Goal: Browse casually: Explore the website without a specific task or goal

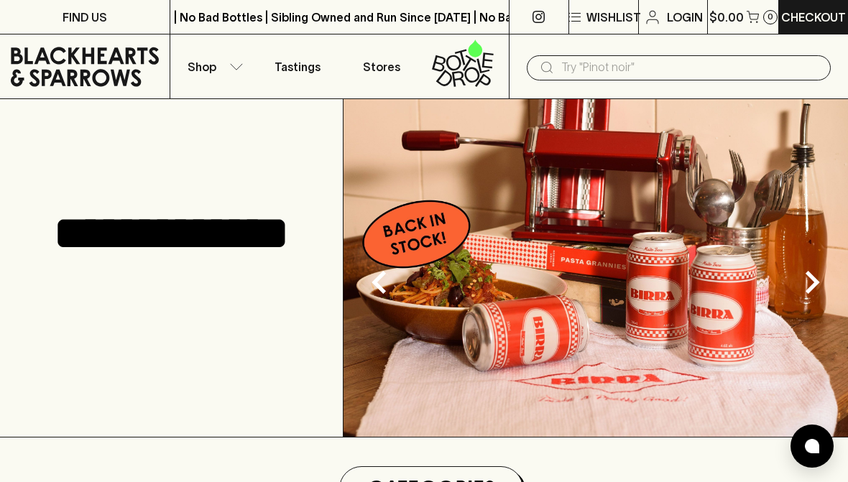
click at [213, 78] on button "Shop" at bounding box center [212, 66] width 85 height 64
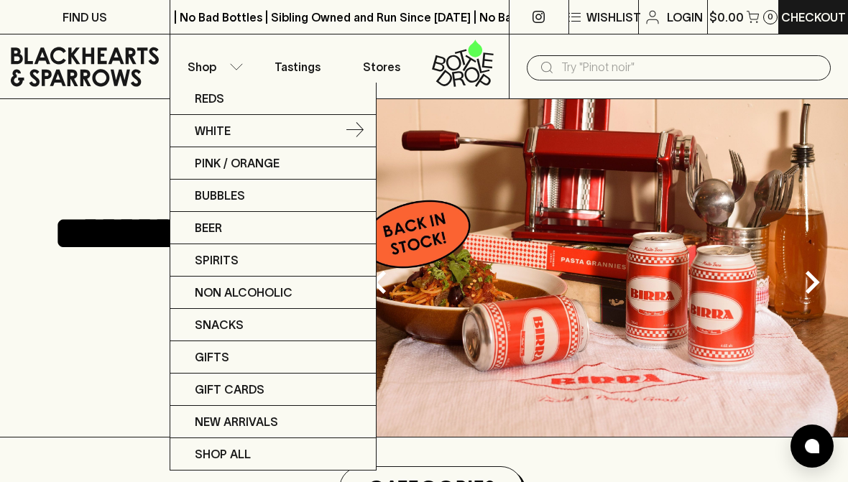
click at [219, 136] on p "White" at bounding box center [213, 130] width 36 height 17
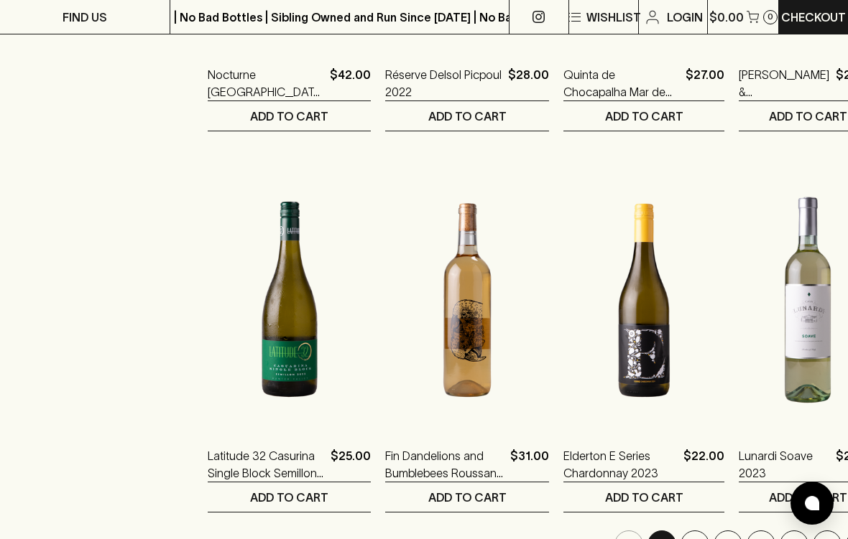
scroll to position [1712, 0]
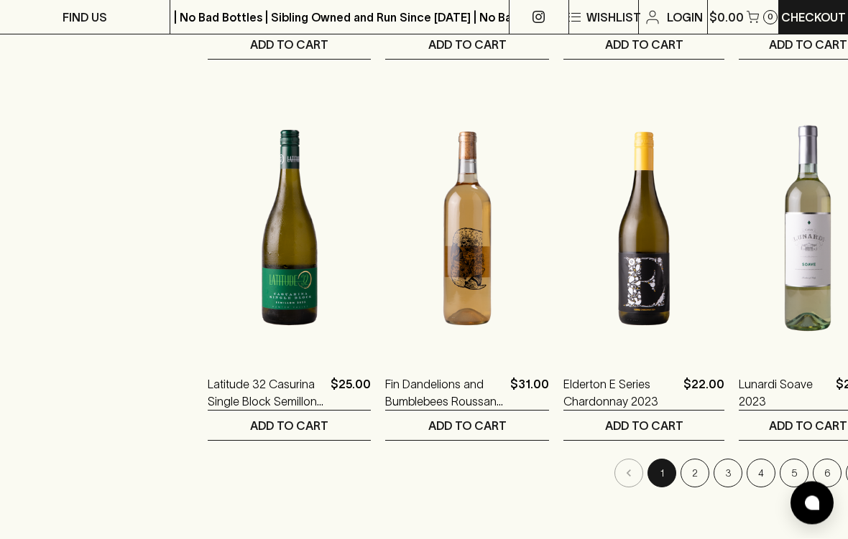
click at [680, 481] on button "2" at bounding box center [694, 474] width 29 height 29
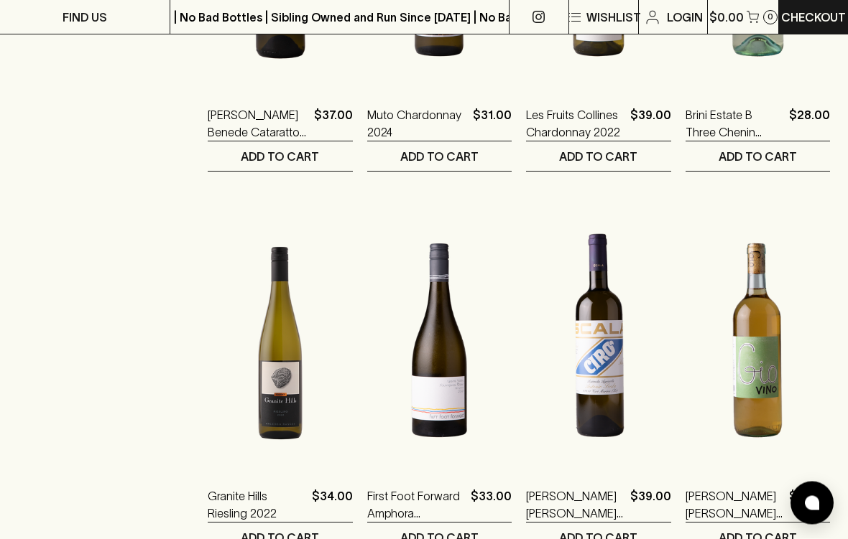
scroll to position [1664, 0]
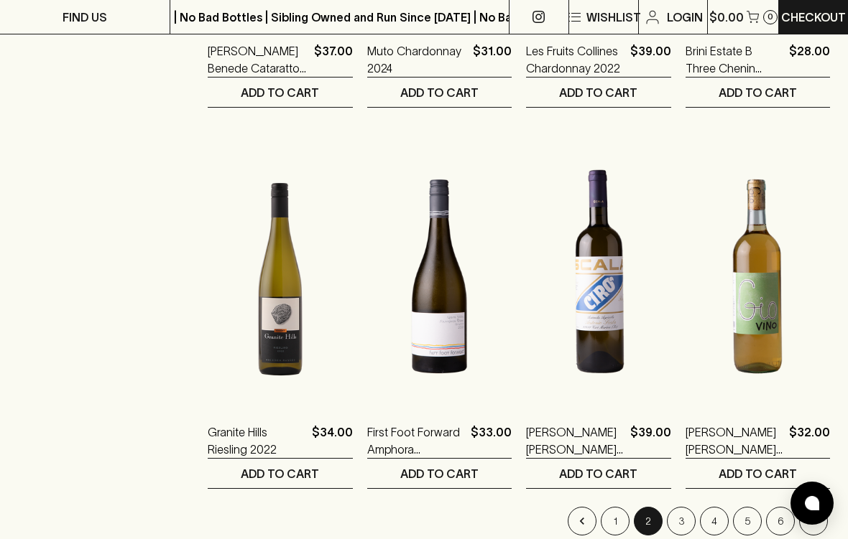
click at [685, 481] on button "3" at bounding box center [681, 521] width 29 height 29
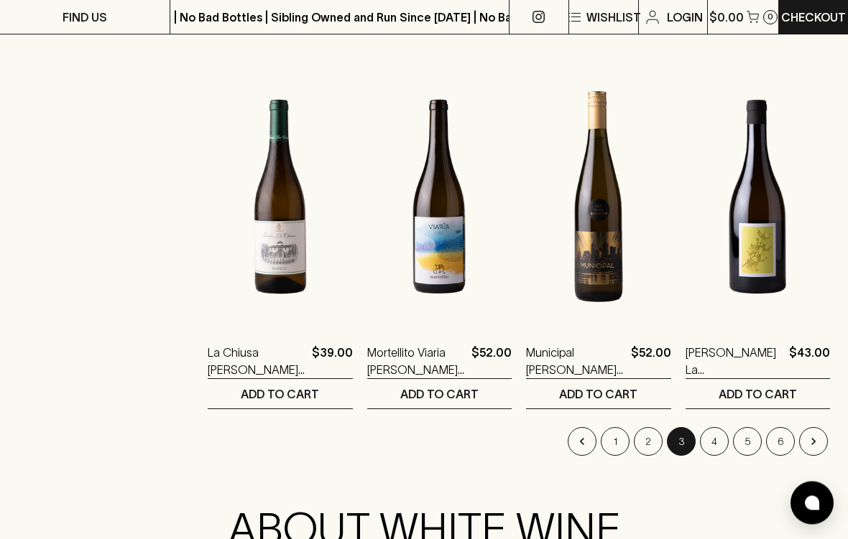
scroll to position [1744, 0]
click at [723, 444] on button "4" at bounding box center [714, 441] width 29 height 29
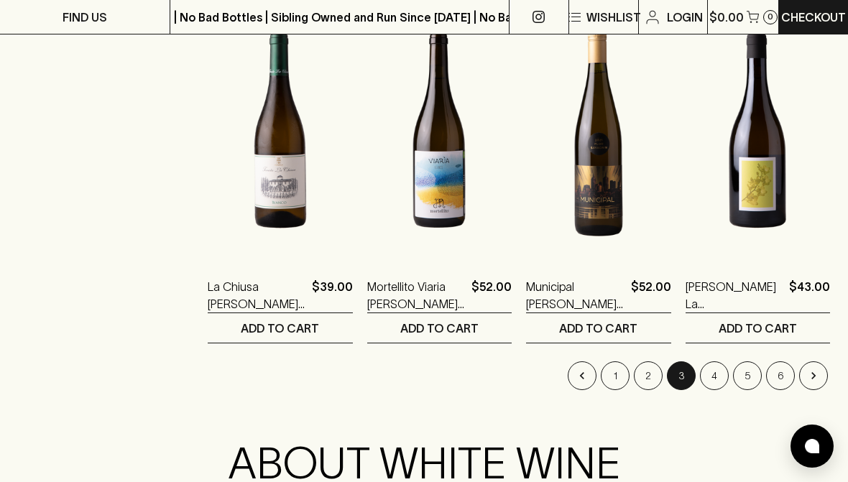
scroll to position [1808, 0]
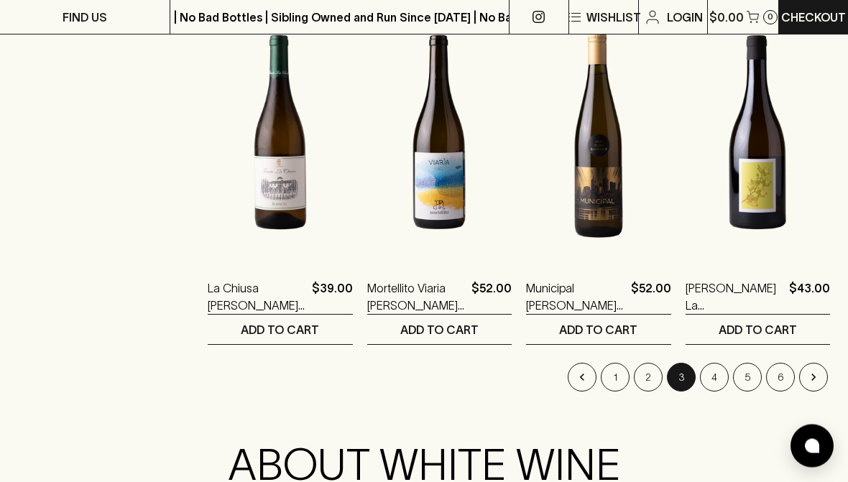
click at [715, 373] on button "4" at bounding box center [714, 377] width 29 height 29
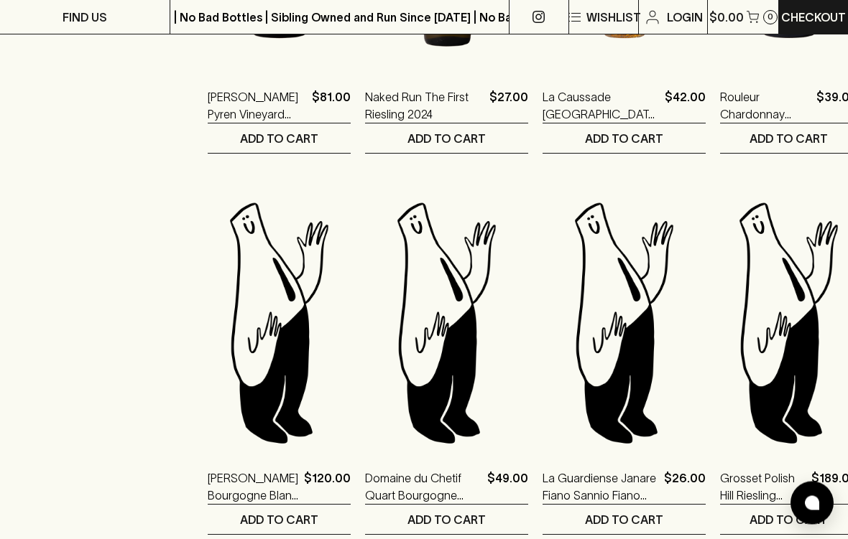
scroll to position [1722, 0]
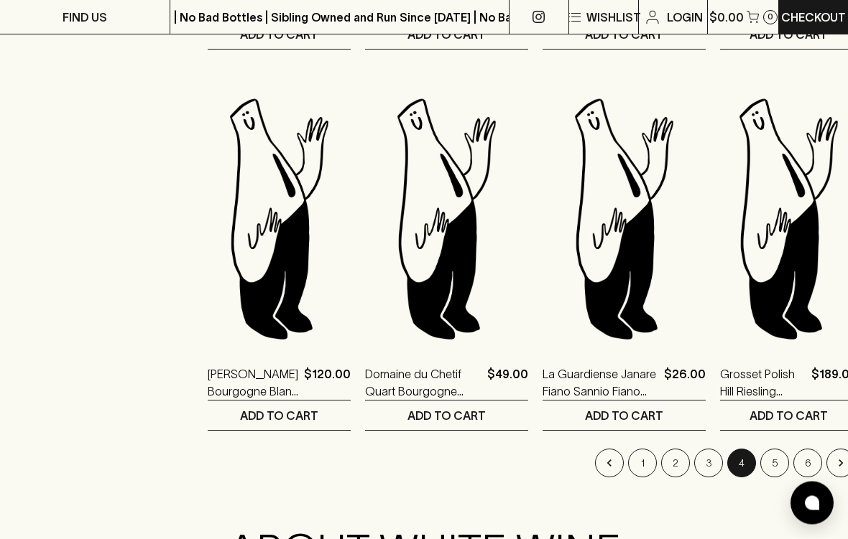
click at [760, 465] on button "5" at bounding box center [774, 464] width 29 height 29
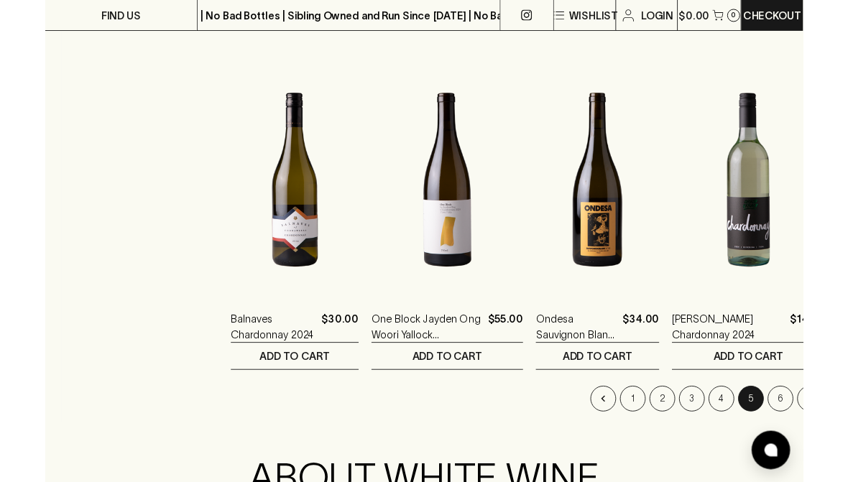
scroll to position [1760, 0]
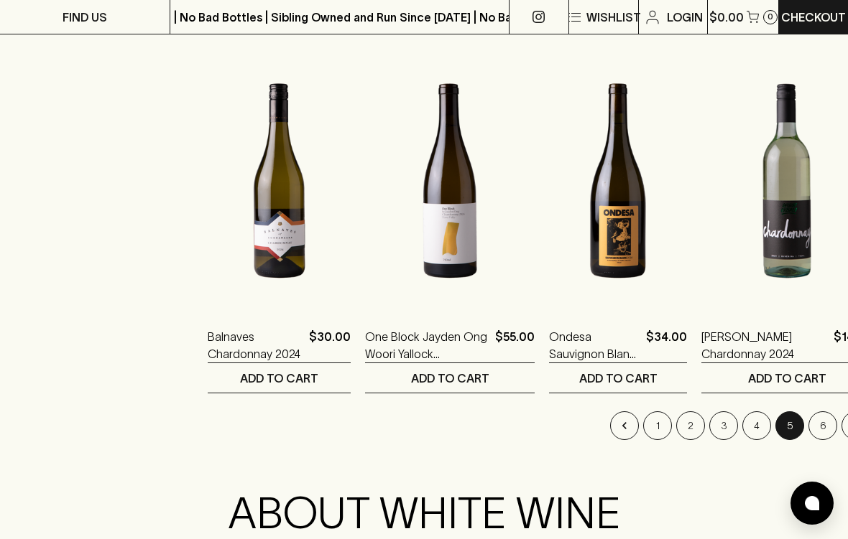
click at [808, 435] on button "6" at bounding box center [822, 426] width 29 height 29
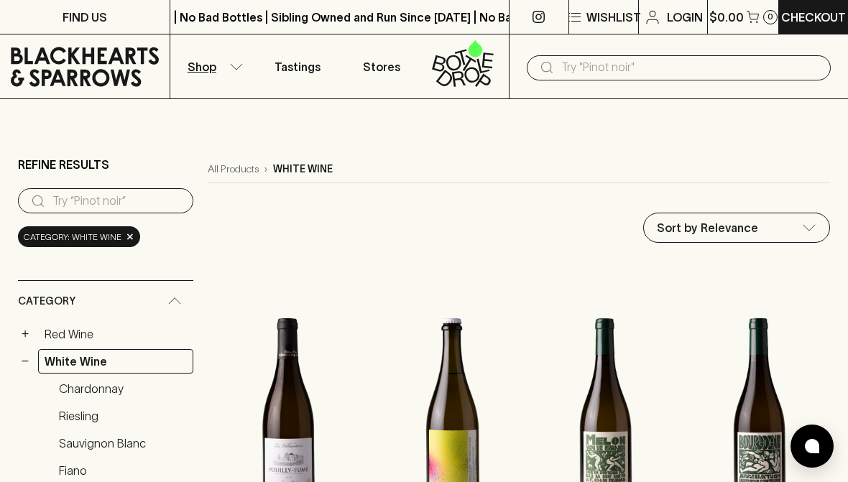
click at [219, 63] on button "Shop" at bounding box center [212, 66] width 85 height 64
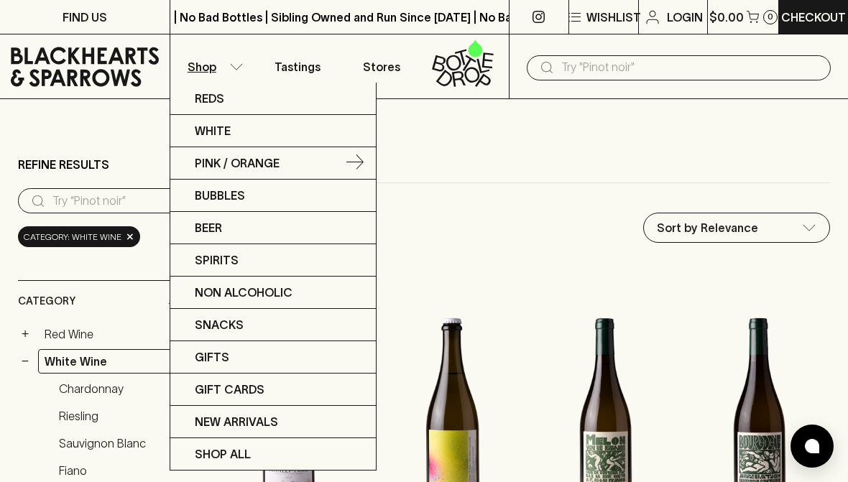
click at [255, 169] on p "Pink / Orange" at bounding box center [237, 162] width 85 height 17
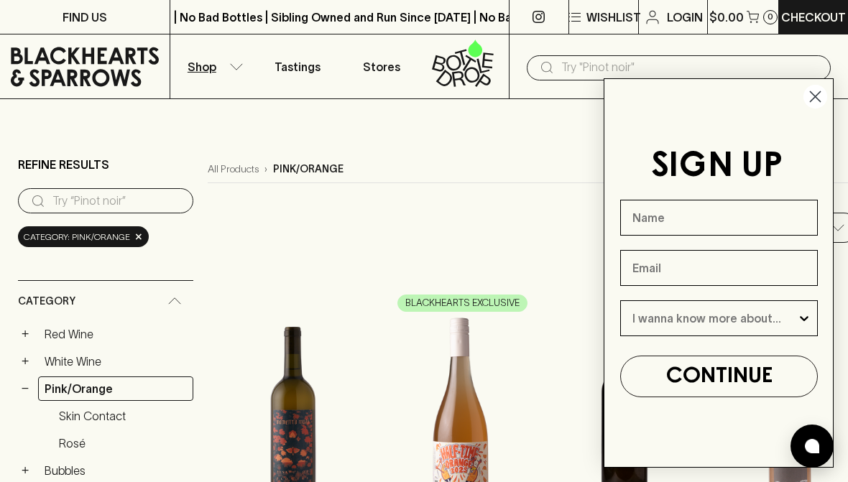
click at [804, 108] on icon "Close dialog" at bounding box center [814, 96] width 25 height 25
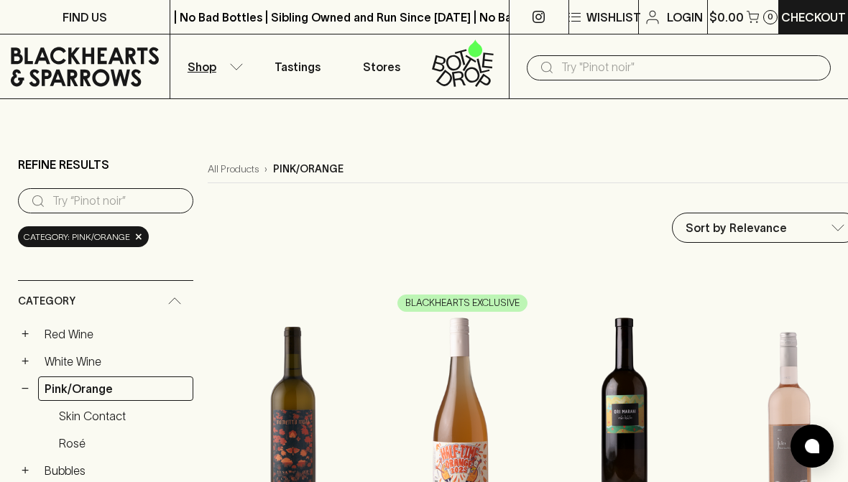
click at [237, 71] on button "Shop" at bounding box center [212, 66] width 85 height 64
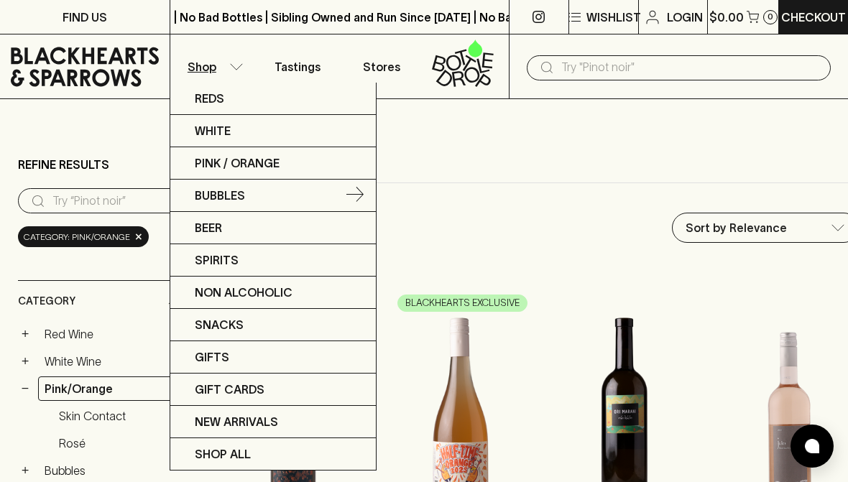
click at [250, 200] on link "Bubbles" at bounding box center [272, 196] width 205 height 32
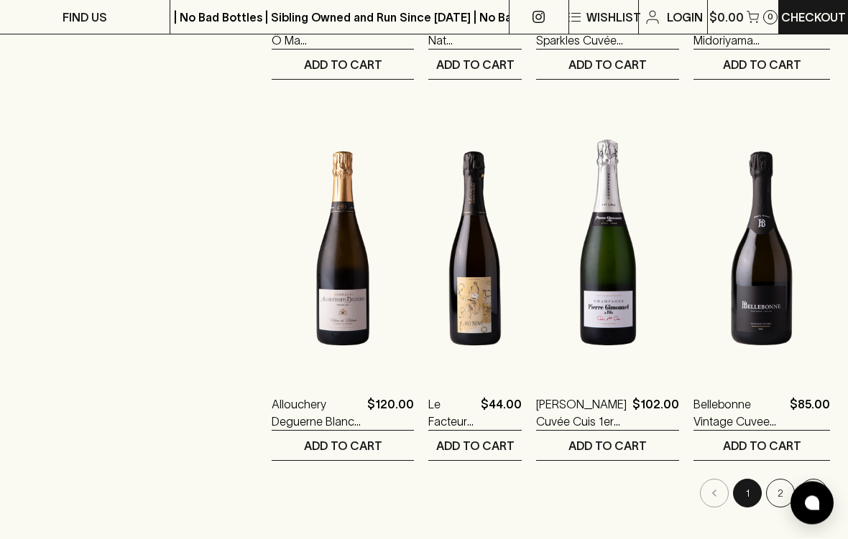
scroll to position [1753, 0]
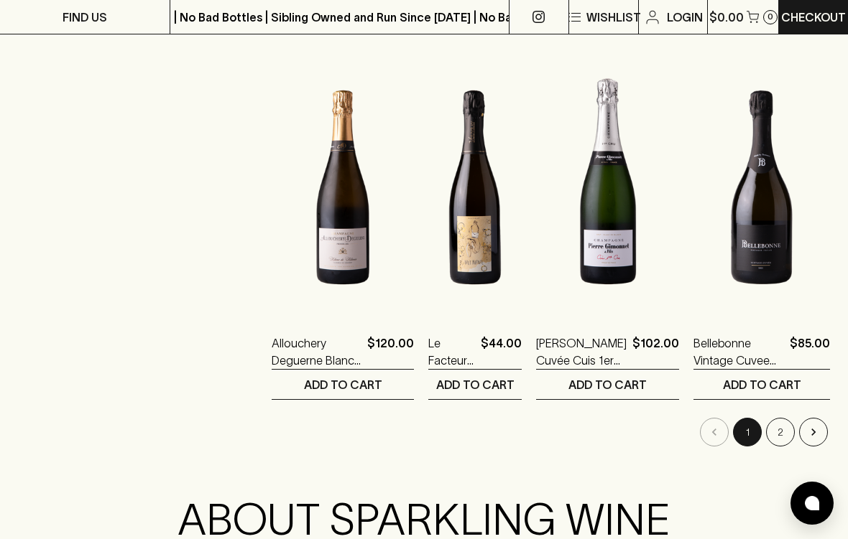
click at [786, 437] on button "2" at bounding box center [780, 432] width 29 height 29
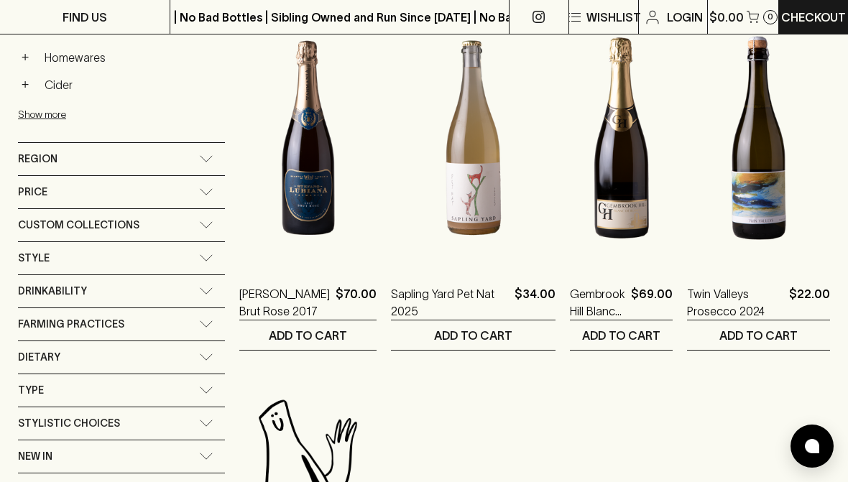
scroll to position [620, 0]
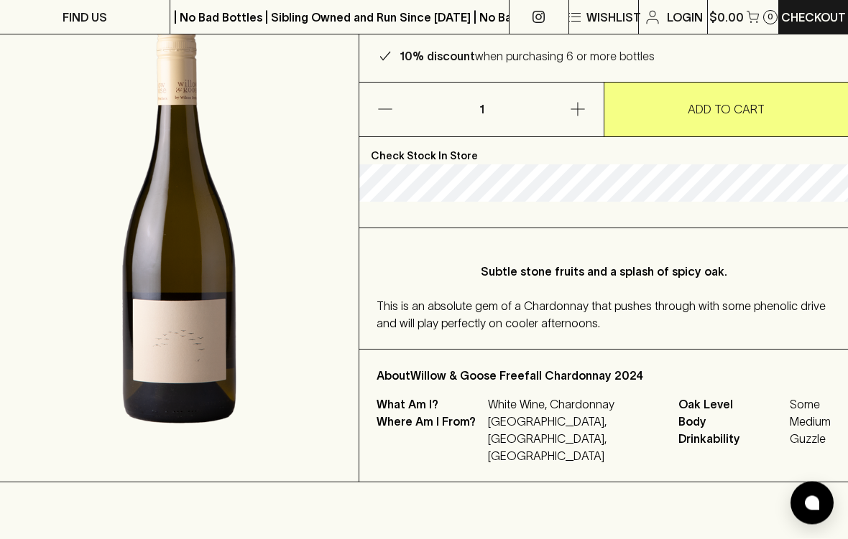
scroll to position [190, 0]
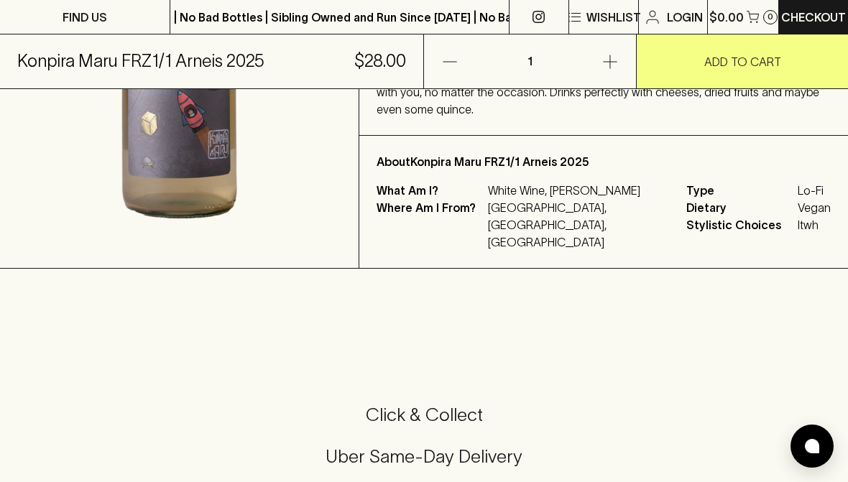
scroll to position [454, 0]
